Goal: Obtain resource: Download file/media

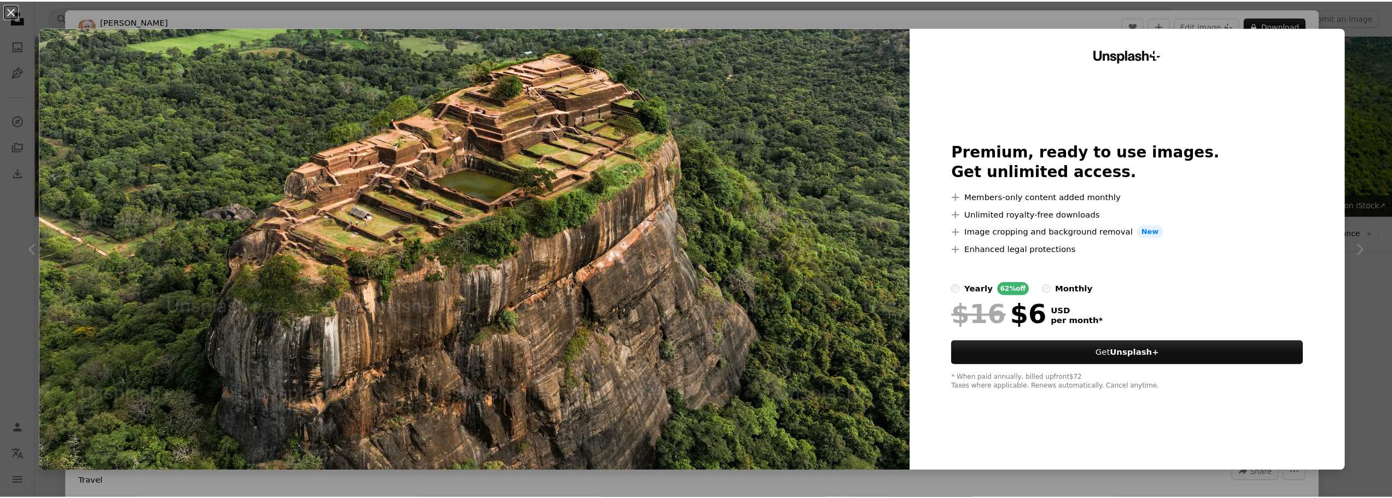
scroll to position [820, 0]
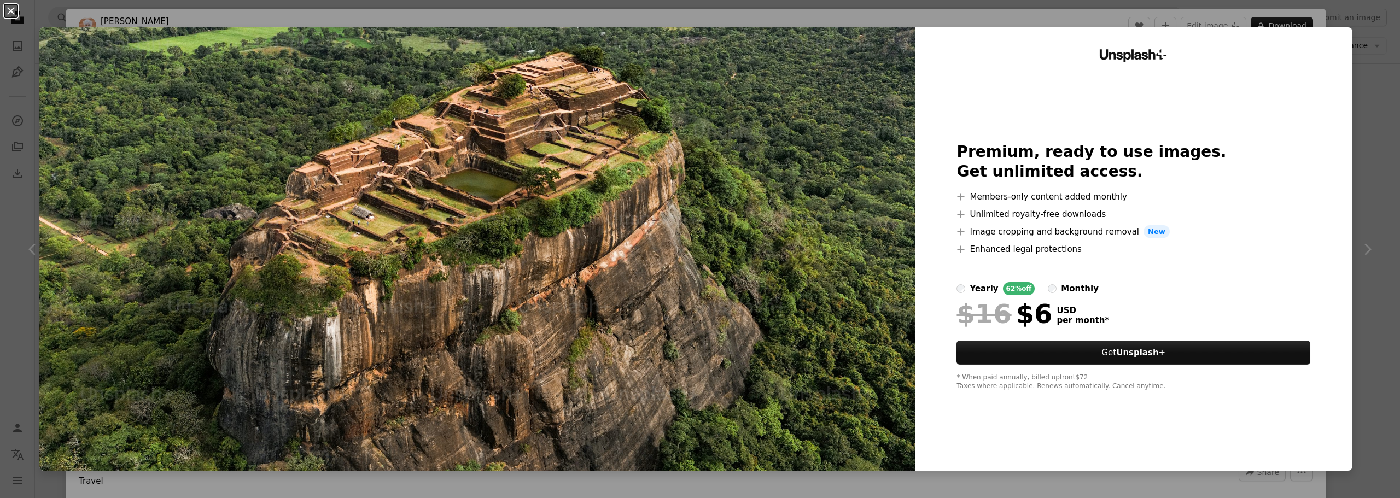
click at [14, 15] on button "An X shape" at bounding box center [10, 10] width 13 height 13
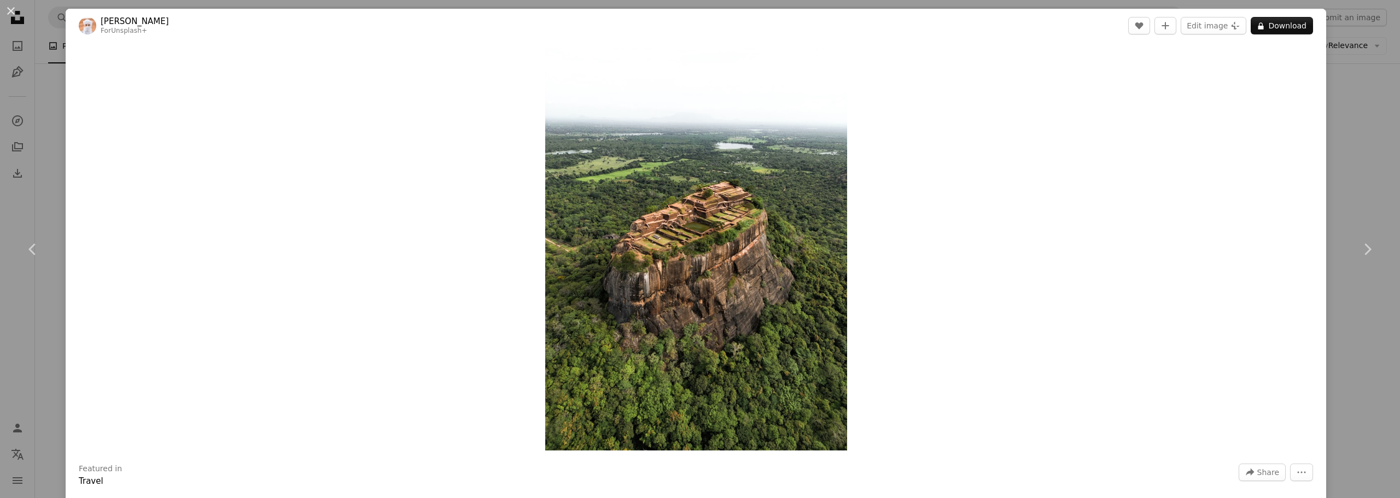
click at [28, 119] on div "An X shape Chevron left Chevron right Ahmed For Unsplash+ A heart A plus sign E…" at bounding box center [700, 249] width 1400 height 498
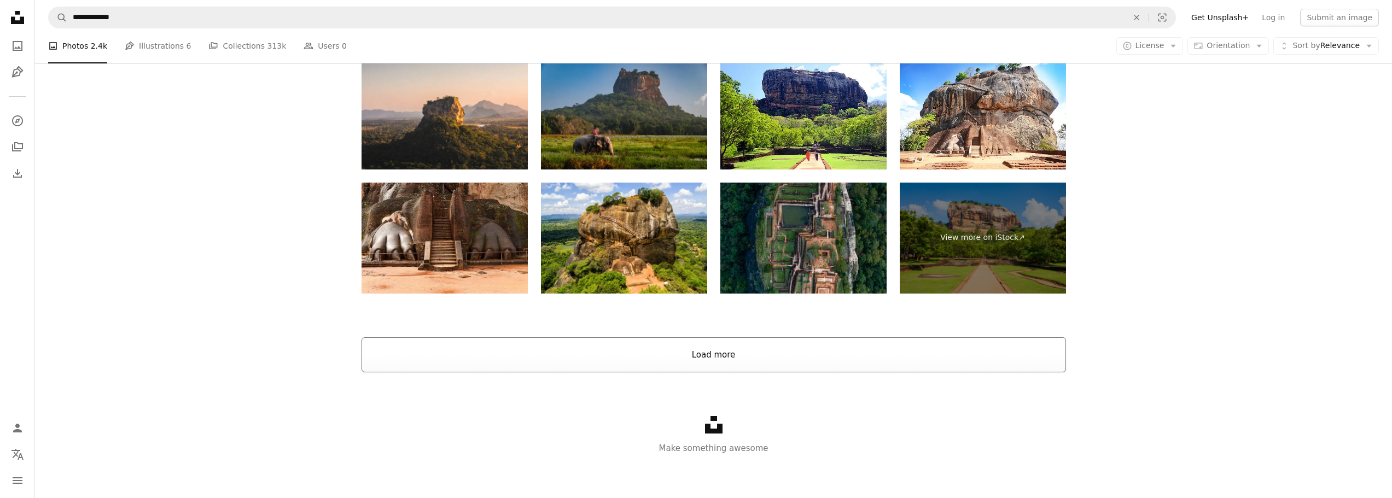
click at [718, 355] on button "Load more" at bounding box center [713, 354] width 704 height 35
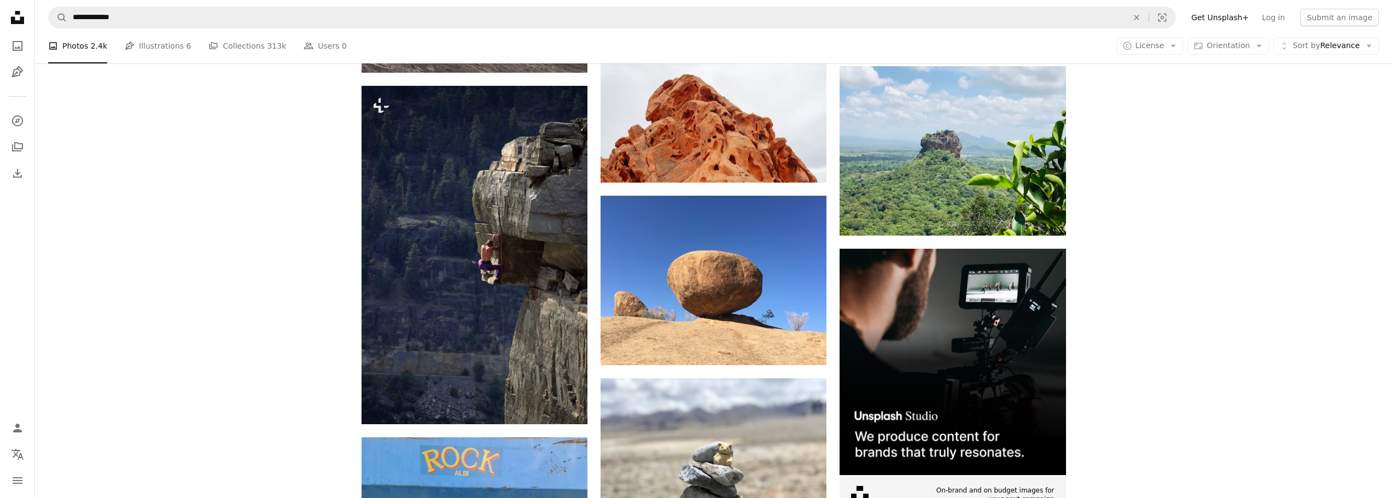
scroll to position [4937, 0]
